Goal: Transaction & Acquisition: Download file/media

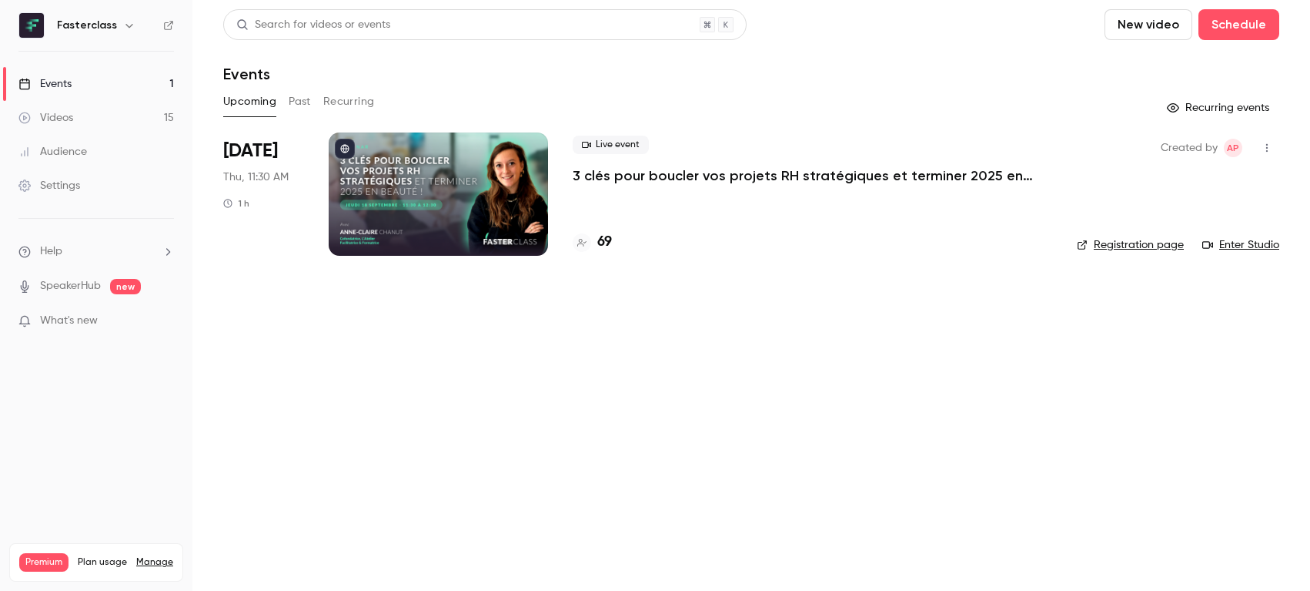
click at [607, 243] on h4 "69" at bounding box center [604, 242] width 15 height 21
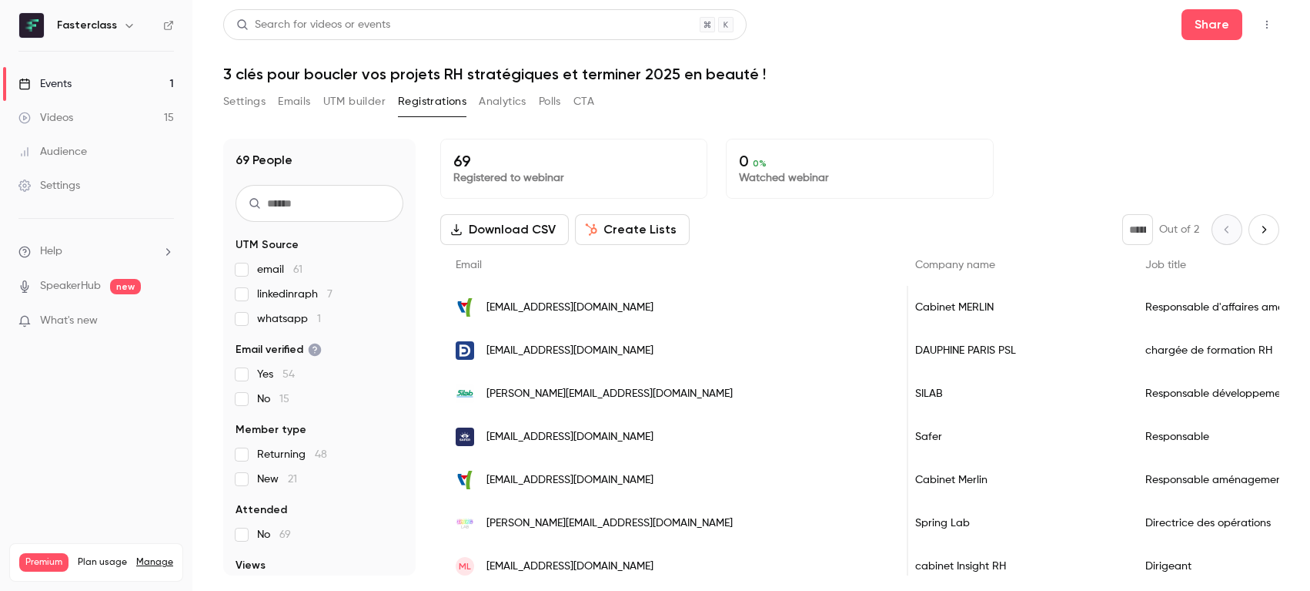
click at [78, 148] on div "Audience" at bounding box center [52, 151] width 69 height 15
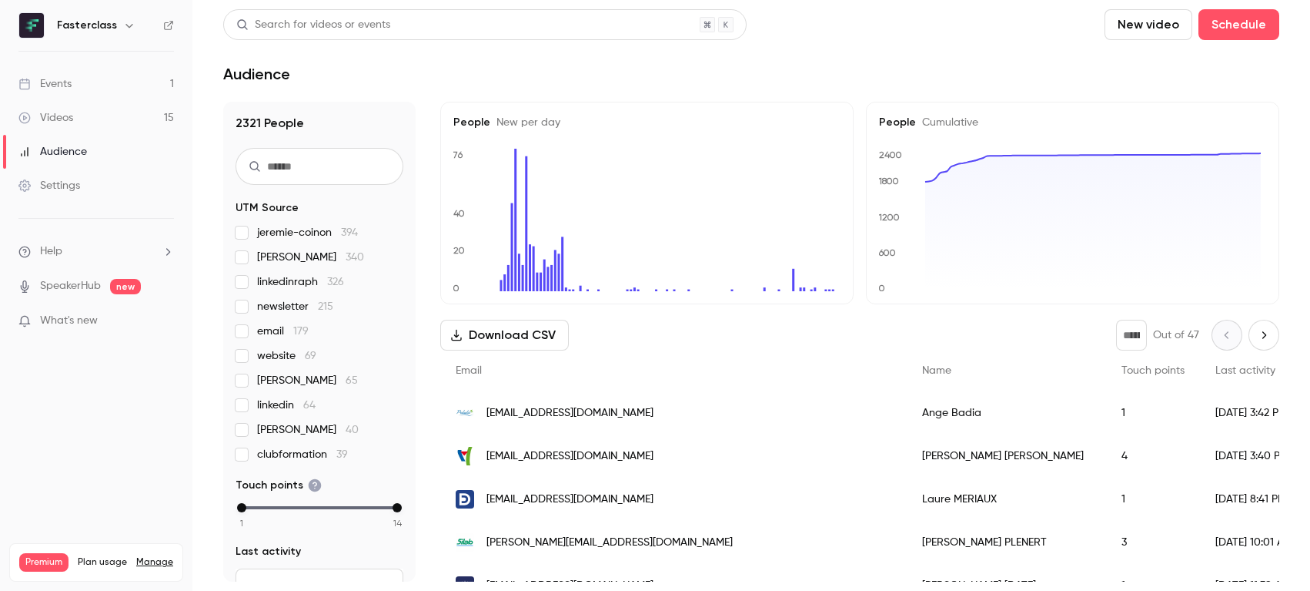
click at [479, 338] on button "Download CSV" at bounding box center [504, 335] width 129 height 31
